Goal: Check status: Check status

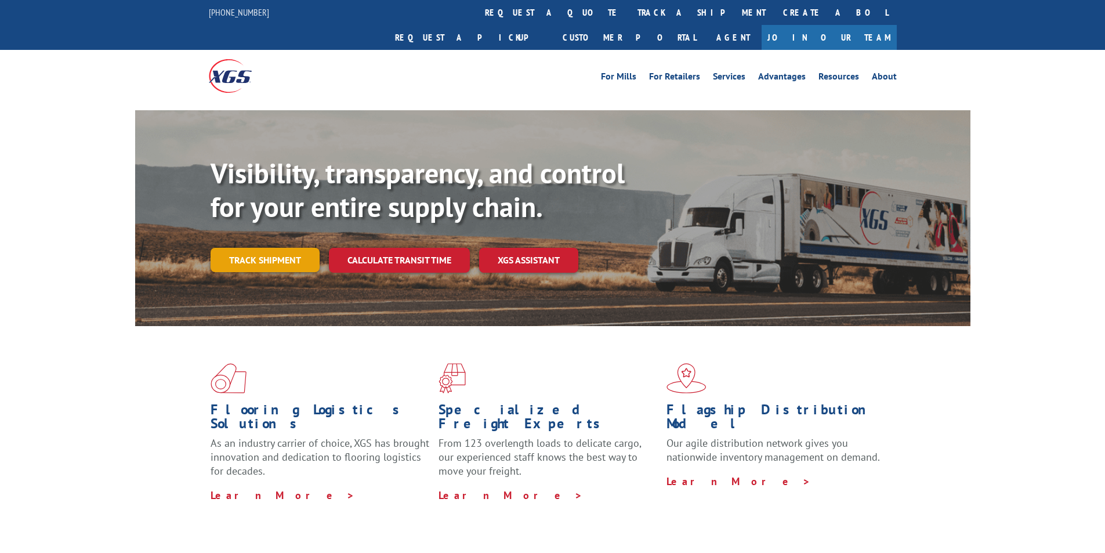
click at [275, 248] on link "Track shipment" at bounding box center [264, 260] width 109 height 24
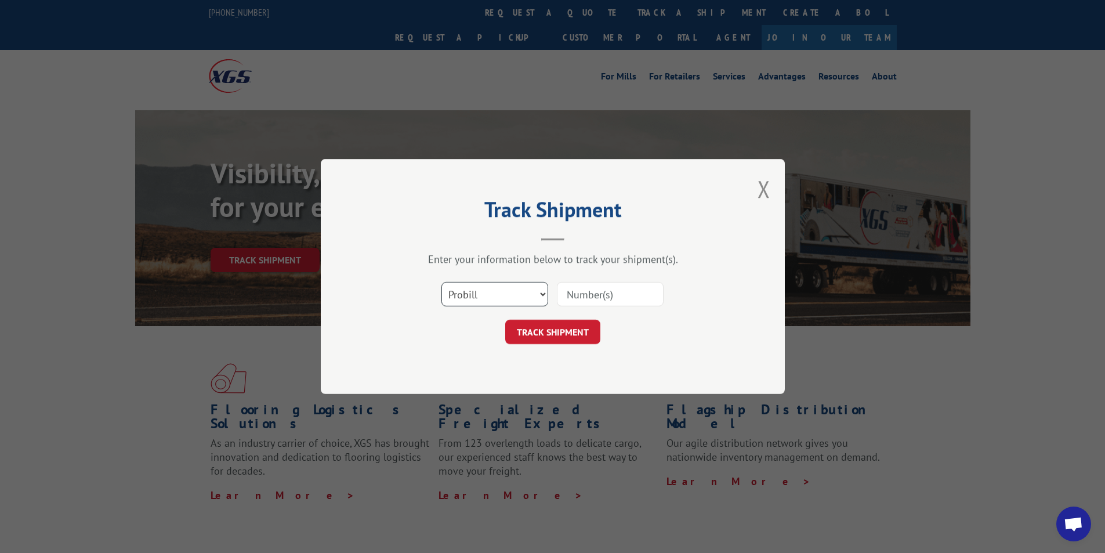
click at [478, 289] on select "Select category... Probill BOL PO" at bounding box center [494, 294] width 107 height 24
select select "bol"
click at [441, 282] on select "Select category... Probill BOL PO" at bounding box center [494, 294] width 107 height 24
paste input "3373446"
type input "3373446"
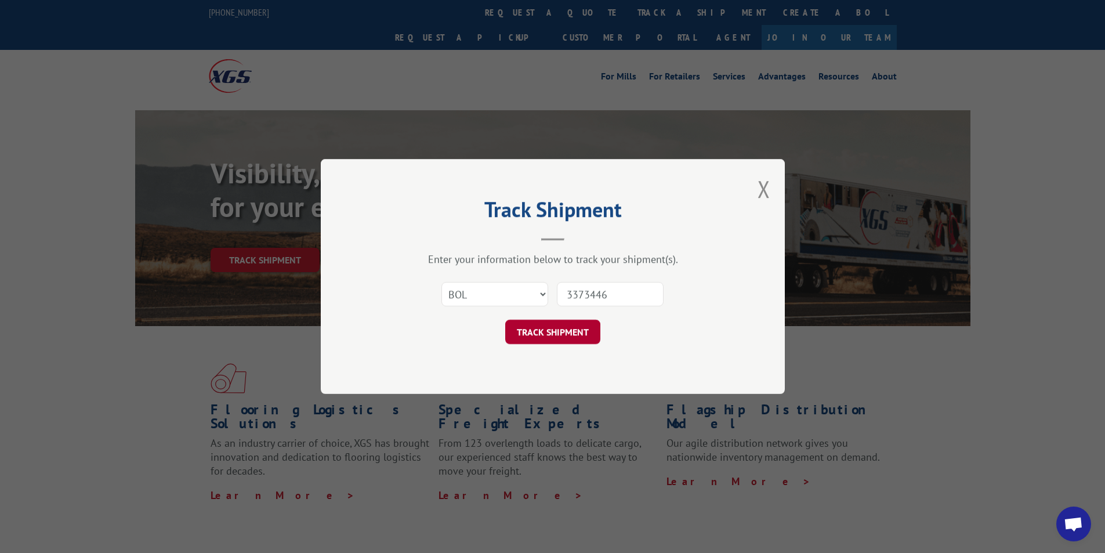
click at [568, 324] on button "TRACK SHIPMENT" at bounding box center [552, 332] width 95 height 24
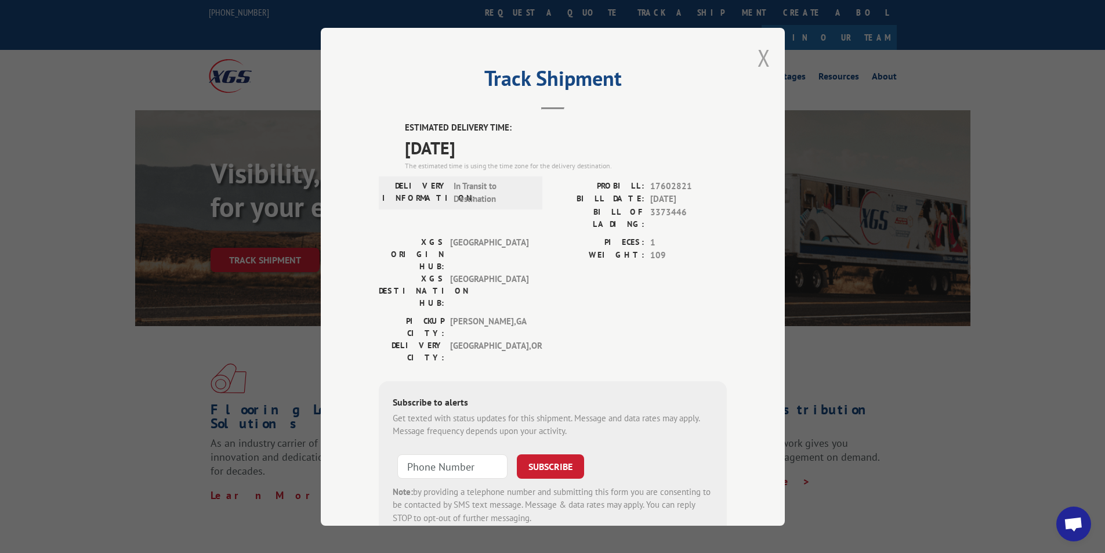
click at [759, 56] on button "Close modal" at bounding box center [763, 57] width 13 height 31
